Goal: Information Seeking & Learning: Learn about a topic

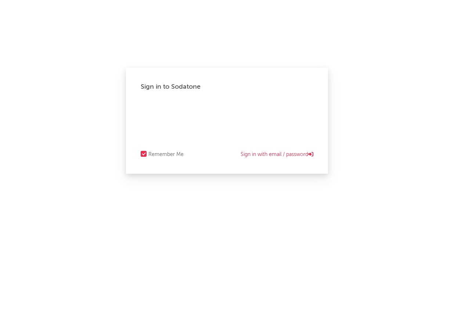
select select "recorded_music"
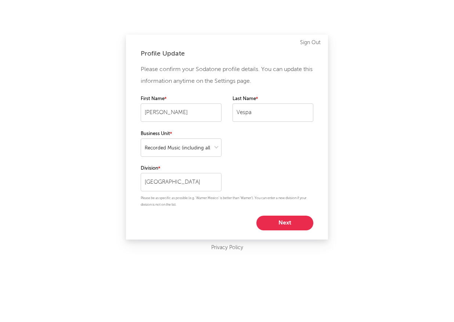
click at [285, 222] on button "Next" at bounding box center [285, 222] width 57 height 15
select select "marketing"
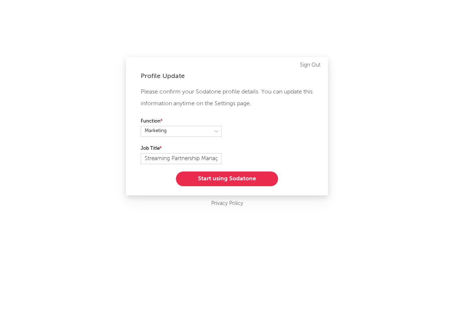
click at [234, 179] on button "Start using Sodatone" at bounding box center [227, 178] width 102 height 15
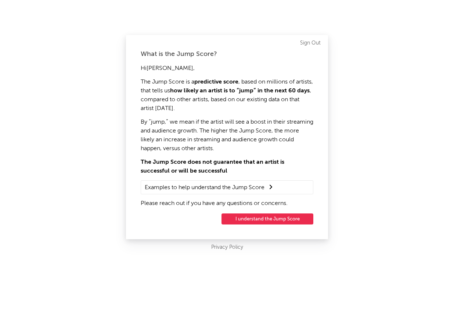
click at [288, 221] on button "I understand the Jump Score" at bounding box center [268, 218] width 92 height 11
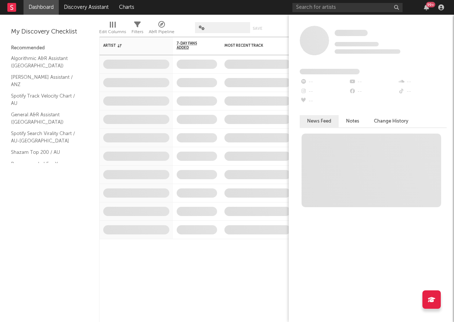
click at [454, 30] on div "Some Artist Tracking Since: [DATE] 0 fans this week 0 fans last week Fans Added…" at bounding box center [371, 168] width 165 height 307
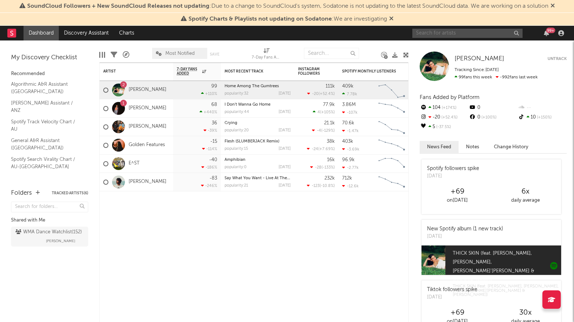
click at [444, 35] on input "text" at bounding box center [467, 33] width 110 height 9
type input "[PERSON_NAME]"
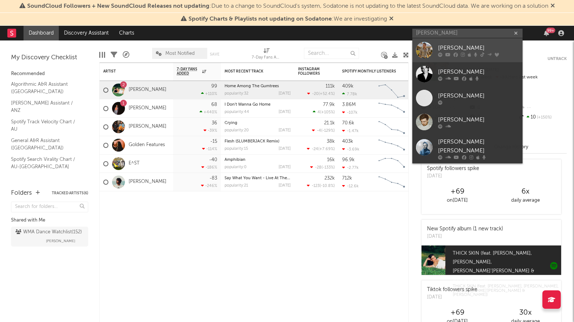
click at [450, 42] on link "[PERSON_NAME]" at bounding box center [467, 50] width 110 height 24
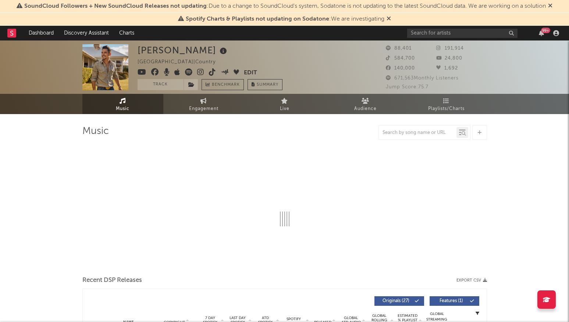
select select "6m"
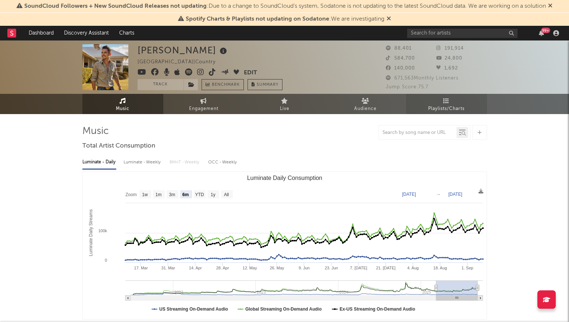
click at [440, 103] on link "Playlists/Charts" at bounding box center [446, 104] width 81 height 20
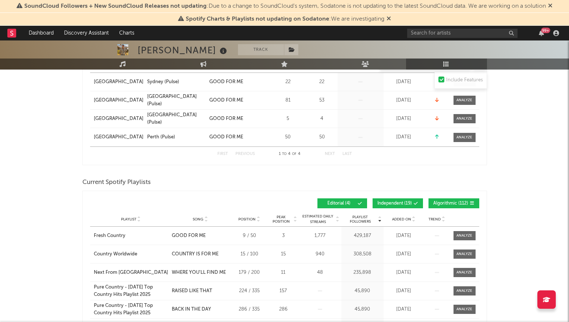
scroll to position [221, 0]
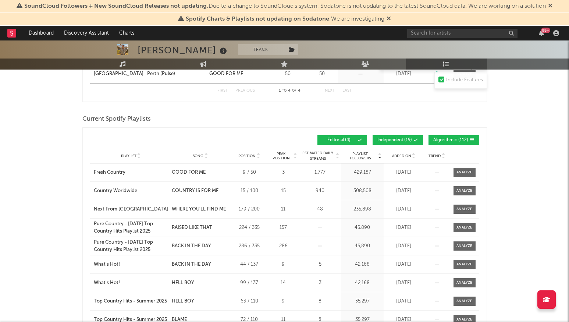
click at [399, 155] on span "Added On" at bounding box center [401, 156] width 19 height 4
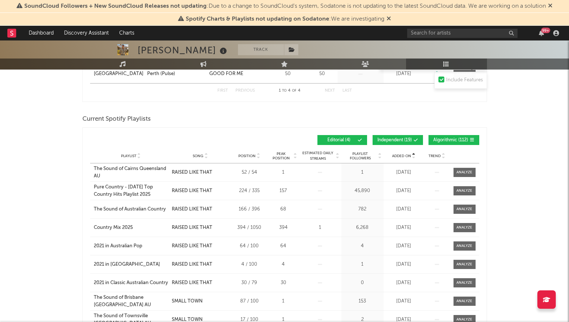
click at [399, 155] on span "Added On" at bounding box center [401, 156] width 19 height 4
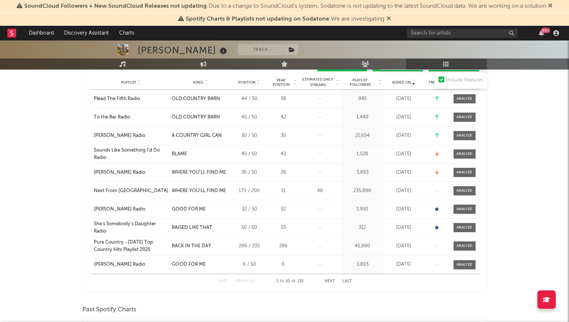
scroll to position [257, 0]
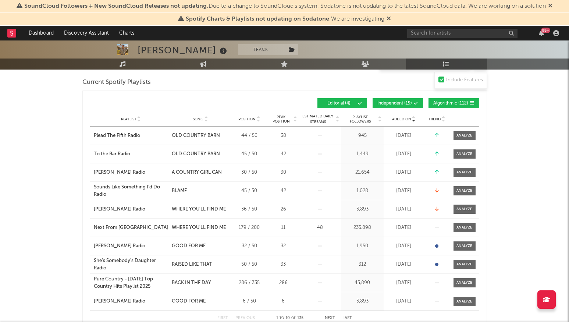
click at [199, 121] on div "Song" at bounding box center [200, 119] width 57 height 6
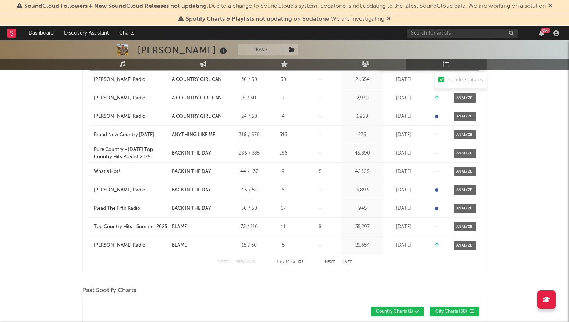
scroll to position [331, 0]
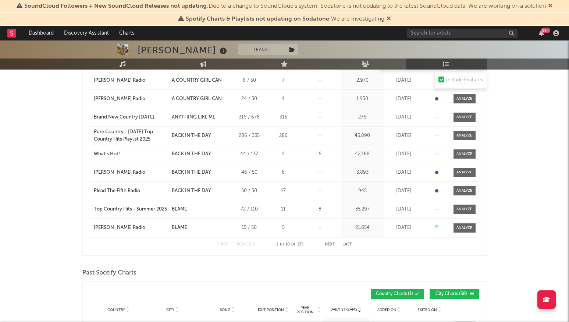
click at [332, 246] on button "Next" at bounding box center [330, 244] width 10 height 4
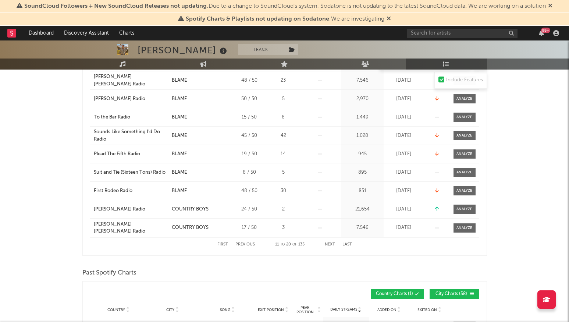
click at [332, 246] on button "Next" at bounding box center [330, 244] width 10 height 4
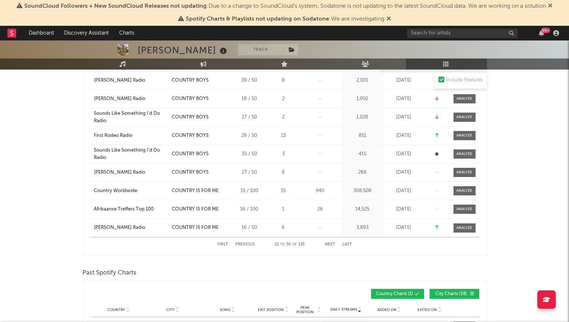
click at [332, 246] on button "Next" at bounding box center [330, 244] width 10 height 4
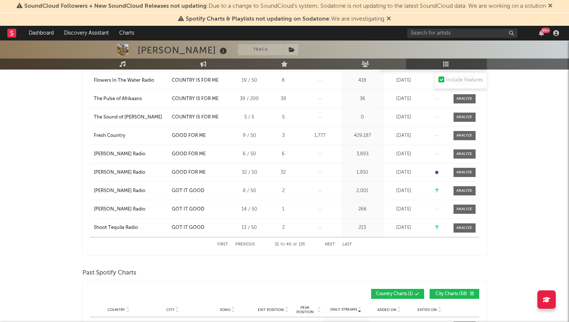
click at [332, 246] on button "Next" at bounding box center [330, 244] width 10 height 4
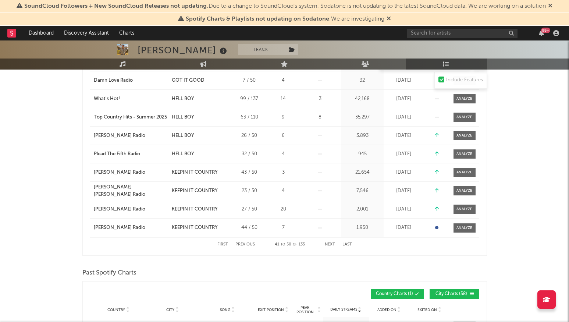
click at [332, 246] on button "Next" at bounding box center [330, 244] width 10 height 4
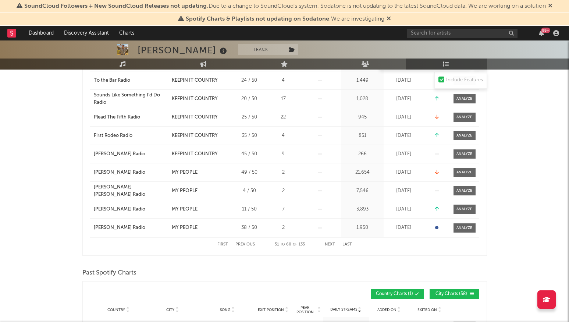
click at [332, 246] on button "Next" at bounding box center [330, 244] width 10 height 4
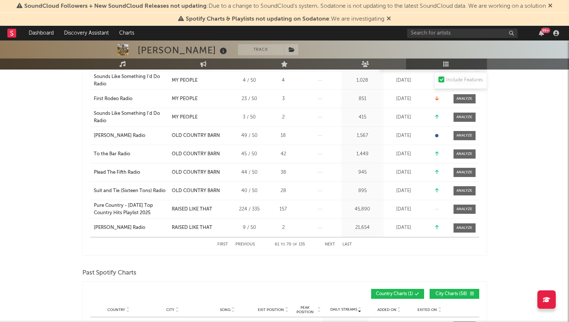
click at [241, 245] on button "Previous" at bounding box center [244, 244] width 19 height 4
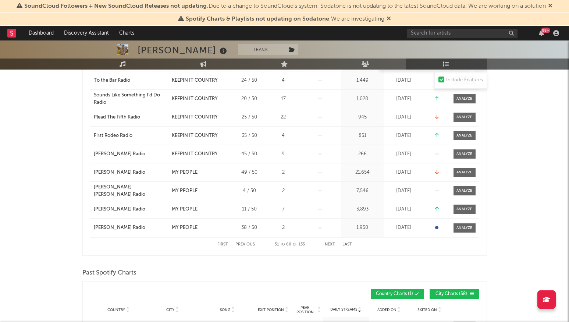
click at [253, 243] on button "Previous" at bounding box center [244, 244] width 19 height 4
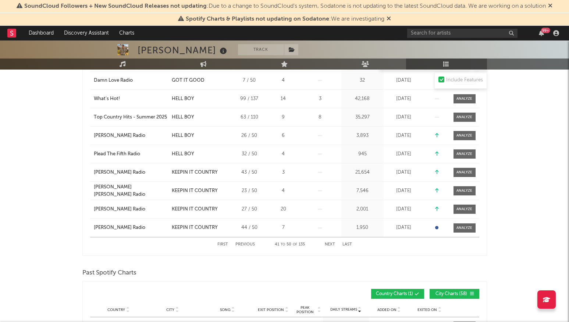
click at [253, 243] on button "Previous" at bounding box center [244, 244] width 19 height 4
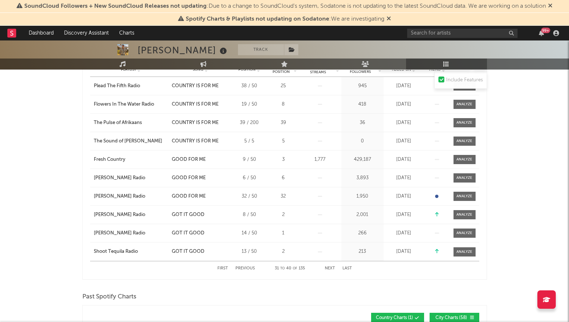
scroll to position [294, 0]
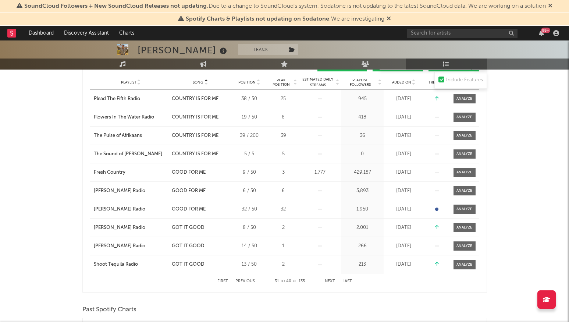
click at [454, 6] on icon at bounding box center [550, 6] width 4 height 6
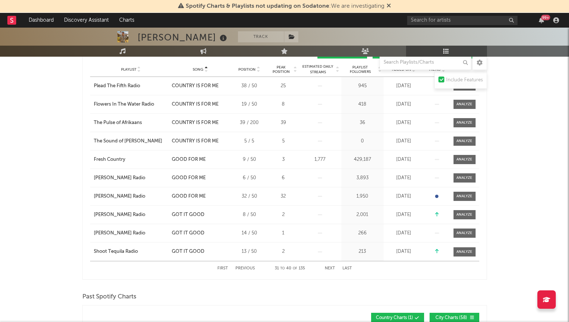
click at [389, 6] on icon at bounding box center [388, 6] width 4 height 6
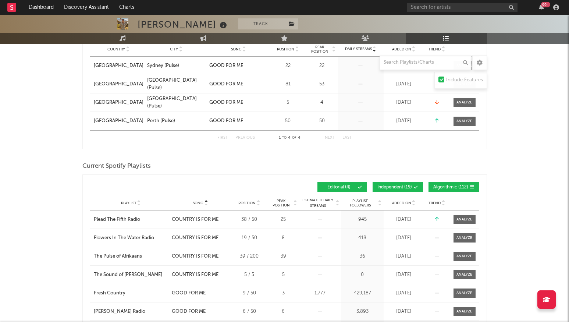
scroll to position [147, 0]
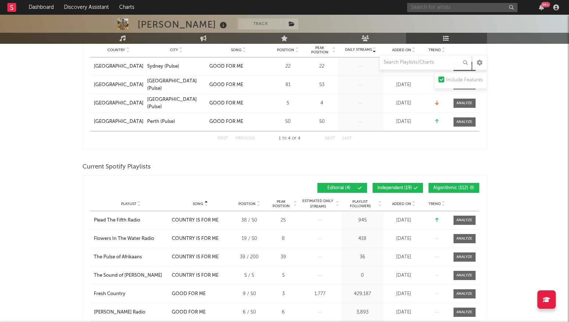
click at [454, 6] on input "text" at bounding box center [462, 7] width 110 height 9
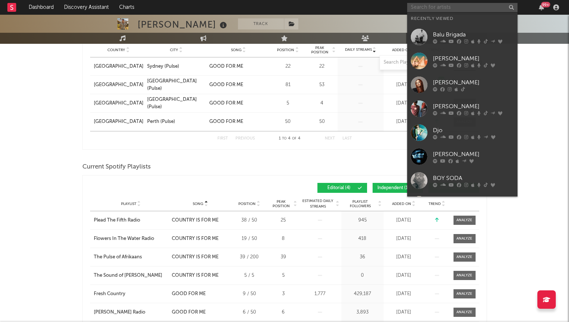
paste input "[URL][DOMAIN_NAME]"
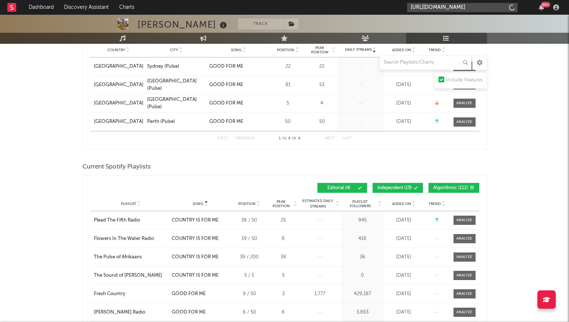
scroll to position [0, 104]
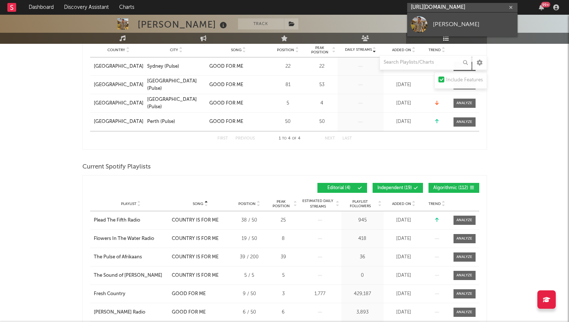
type input "[URL][DOMAIN_NAME]"
click at [454, 25] on div "[PERSON_NAME]" at bounding box center [473, 24] width 81 height 9
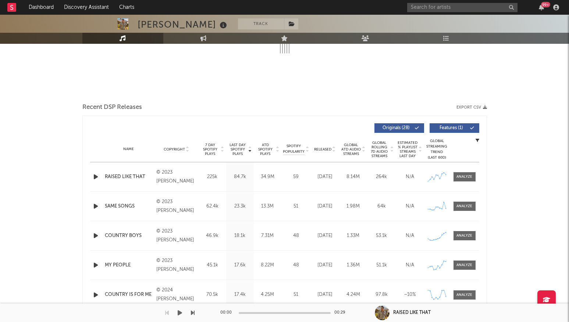
select select "6m"
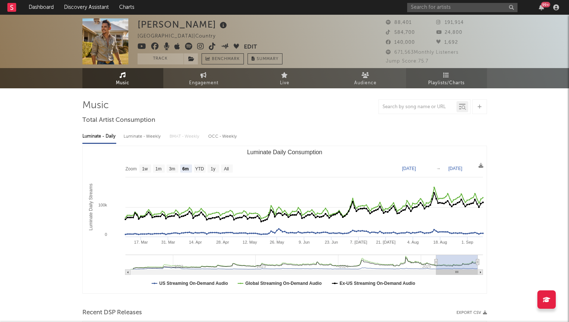
click at [446, 73] on icon at bounding box center [446, 75] width 6 height 6
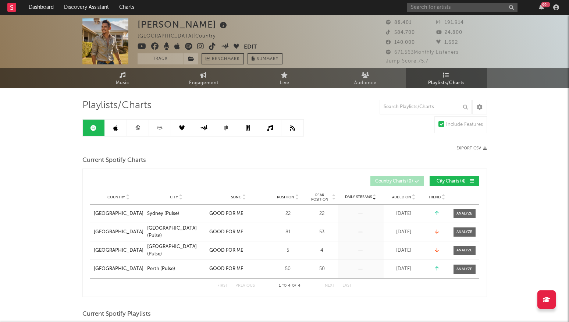
click at [114, 127] on icon at bounding box center [115, 128] width 4 height 6
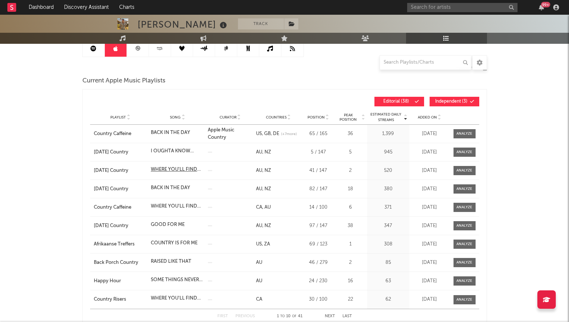
scroll to position [110, 0]
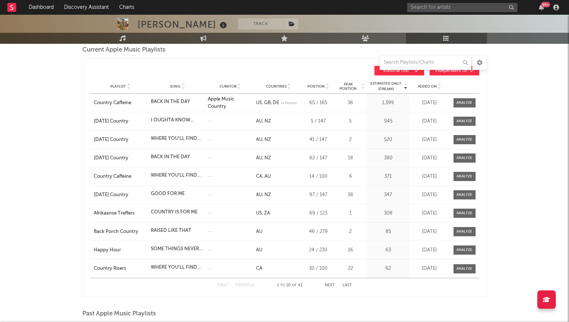
click at [437, 89] on div at bounding box center [439, 86] width 4 height 6
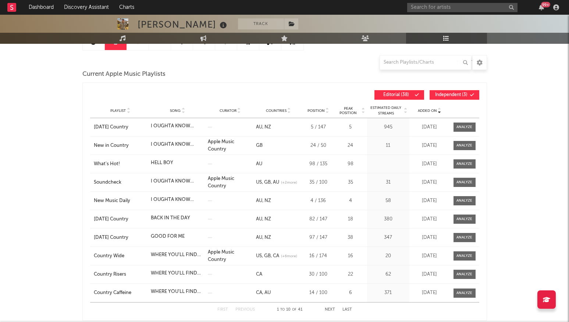
scroll to position [37, 0]
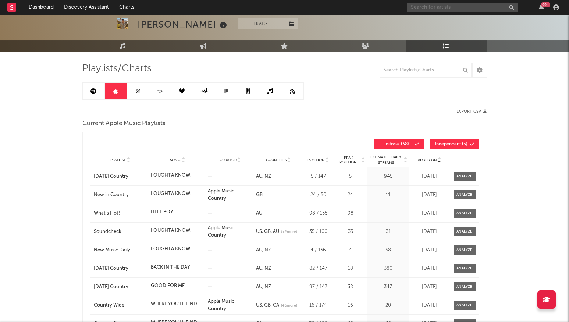
click at [421, 5] on input "text" at bounding box center [462, 7] width 110 height 9
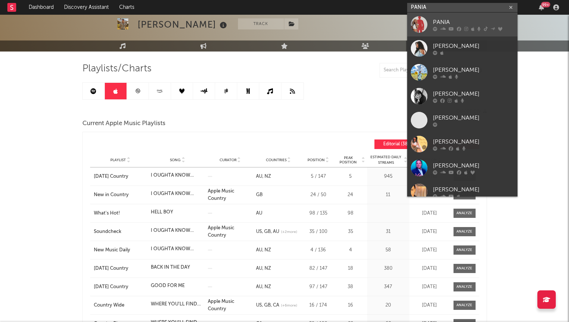
type input "PANIA"
click at [453, 21] on div "PANIA" at bounding box center [473, 22] width 81 height 9
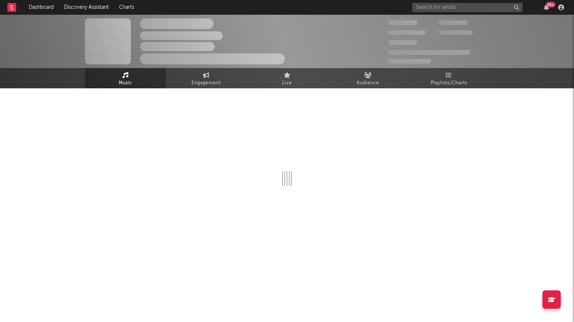
select select "6m"
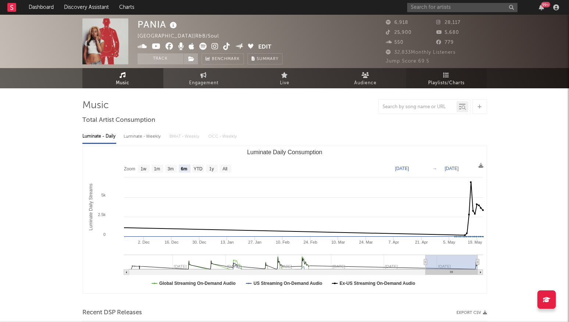
click at [444, 80] on span "Playlists/Charts" at bounding box center [446, 83] width 36 height 9
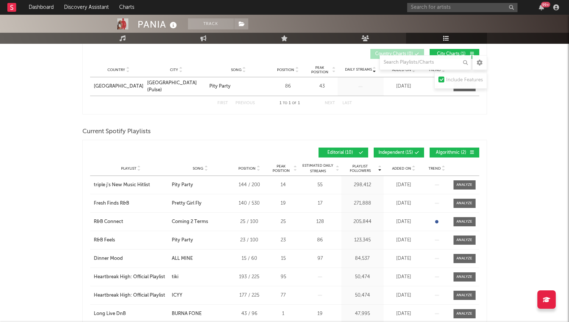
scroll to position [147, 0]
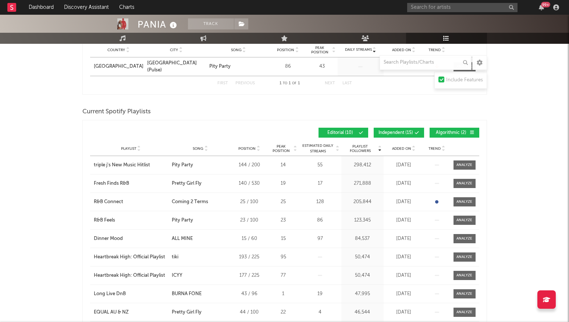
click at [398, 147] on span "Added On" at bounding box center [401, 148] width 19 height 4
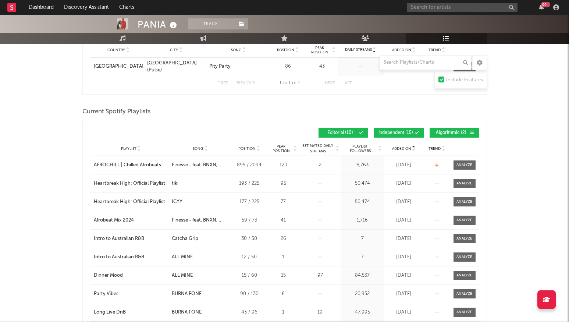
click at [408, 144] on div "Playlist City Song Position Peak Position Estimated Daily Streams Playlist Foll…" at bounding box center [284, 148] width 389 height 15
click at [407, 146] on span "Added On" at bounding box center [401, 148] width 19 height 4
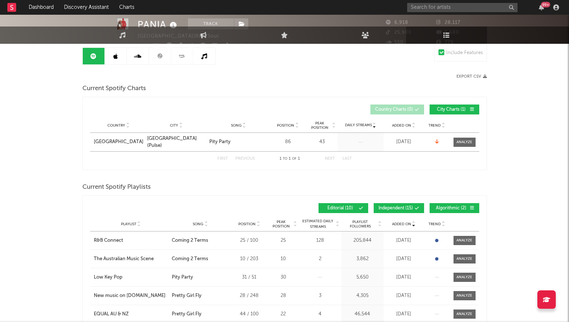
scroll to position [0, 0]
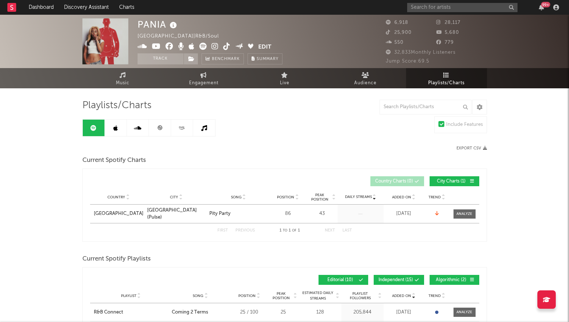
click at [112, 132] on link at bounding box center [116, 127] width 22 height 17
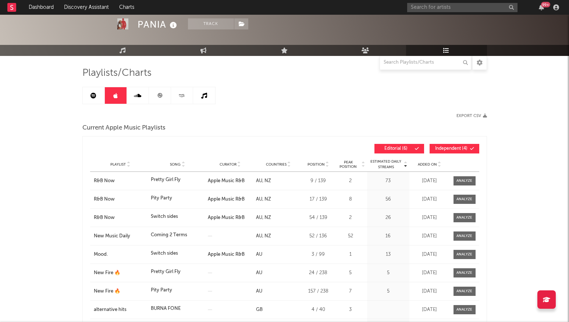
scroll to position [110, 0]
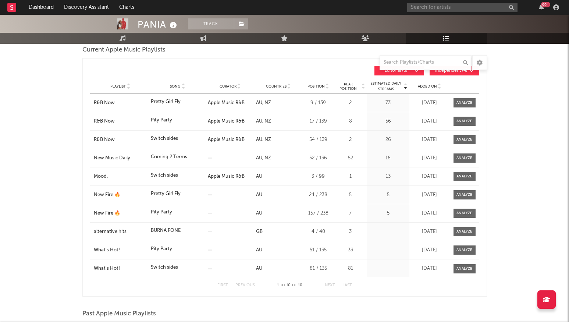
click at [424, 86] on span "Added On" at bounding box center [427, 86] width 19 height 4
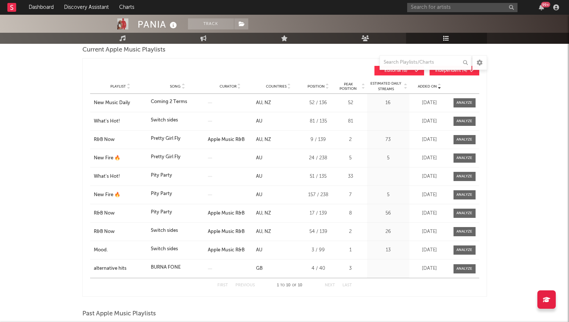
click at [454, 7] on input "text" at bounding box center [462, 7] width 110 height 9
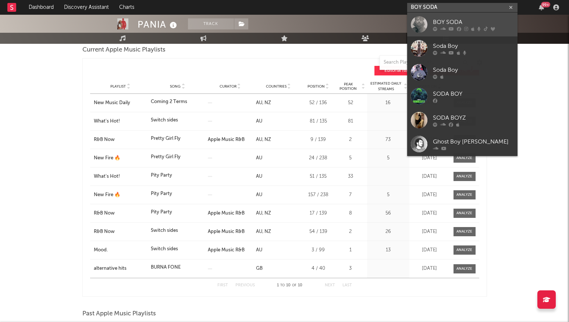
type input "BOY SODA"
click at [454, 20] on div "BOY SODA" at bounding box center [473, 22] width 81 height 9
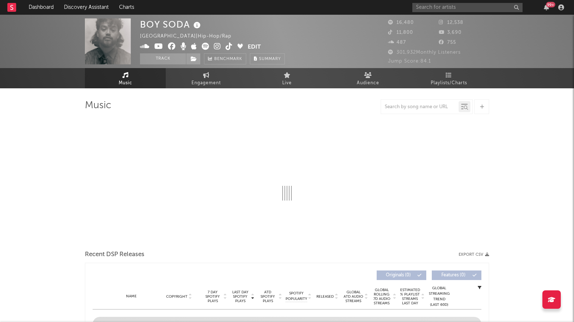
select select "6m"
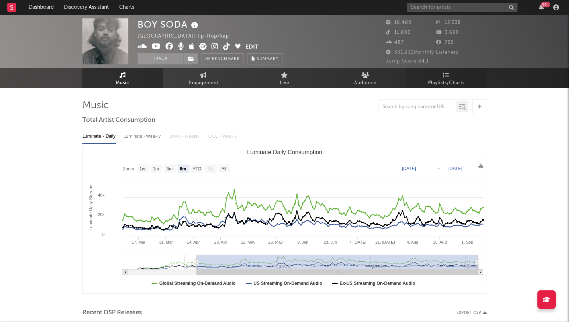
click at [441, 80] on span "Playlists/Charts" at bounding box center [446, 83] width 36 height 9
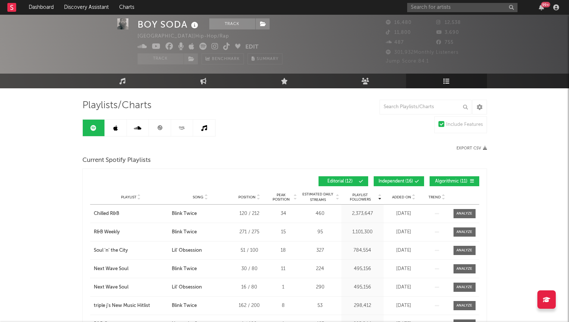
scroll to position [37, 0]
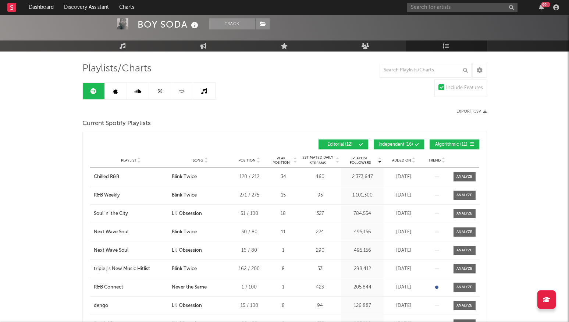
click at [405, 161] on span "Added On" at bounding box center [401, 160] width 19 height 4
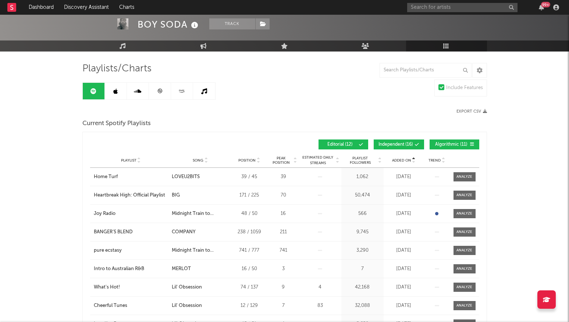
click at [405, 161] on span "Added On" at bounding box center [401, 160] width 19 height 4
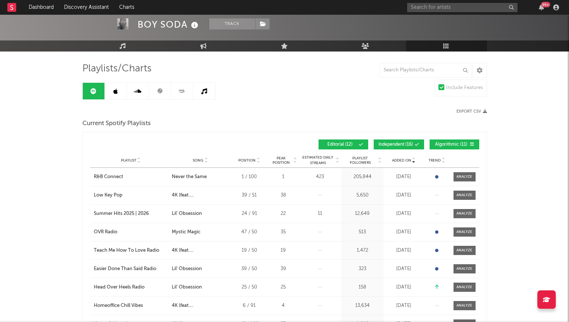
click at [115, 91] on icon at bounding box center [115, 91] width 4 height 6
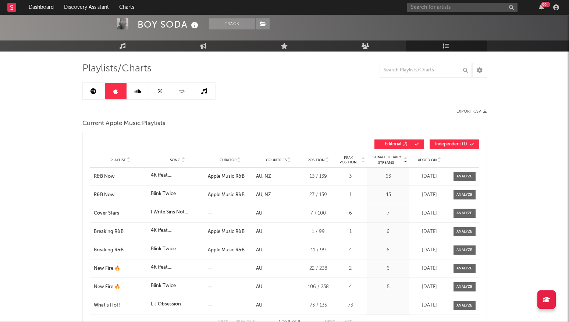
click at [436, 159] on div "Added On" at bounding box center [429, 160] width 37 height 6
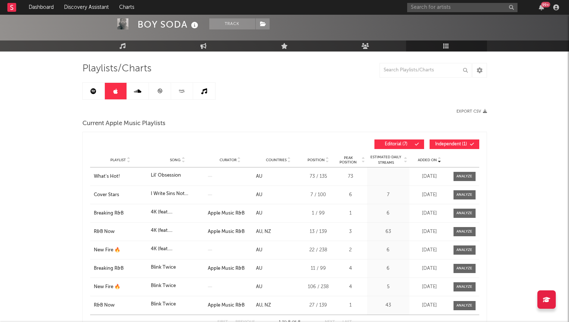
click at [436, 159] on span "Added On" at bounding box center [427, 160] width 19 height 4
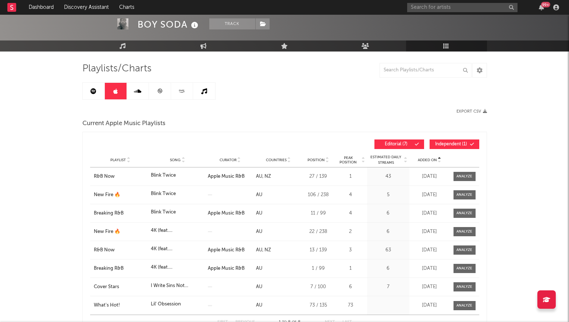
click at [436, 159] on span "Added On" at bounding box center [427, 160] width 19 height 4
